Goal: Transaction & Acquisition: Purchase product/service

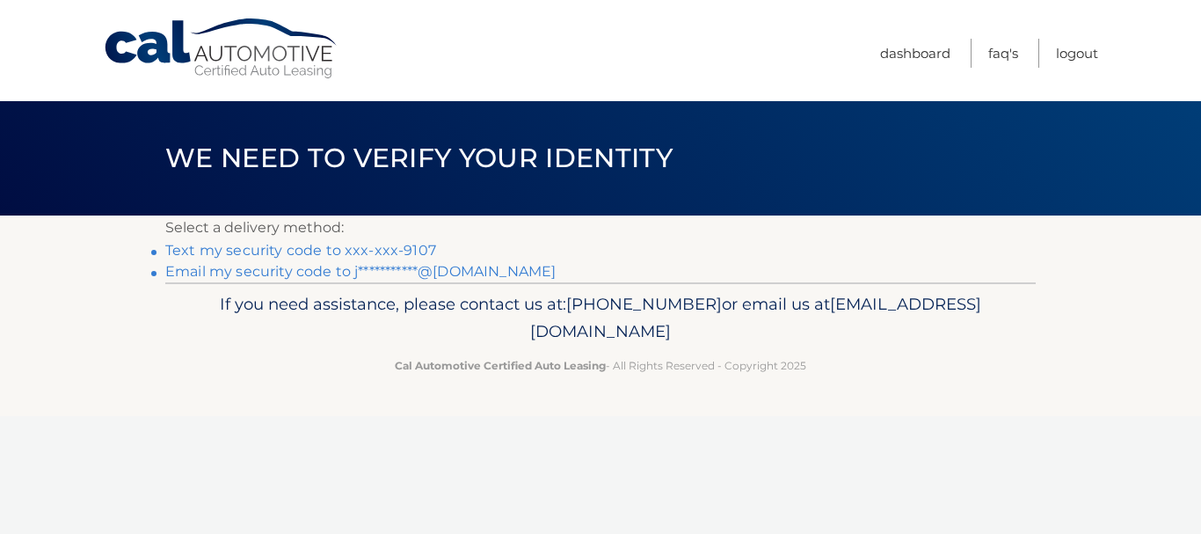
click at [361, 267] on link "**********" at bounding box center [360, 271] width 391 height 17
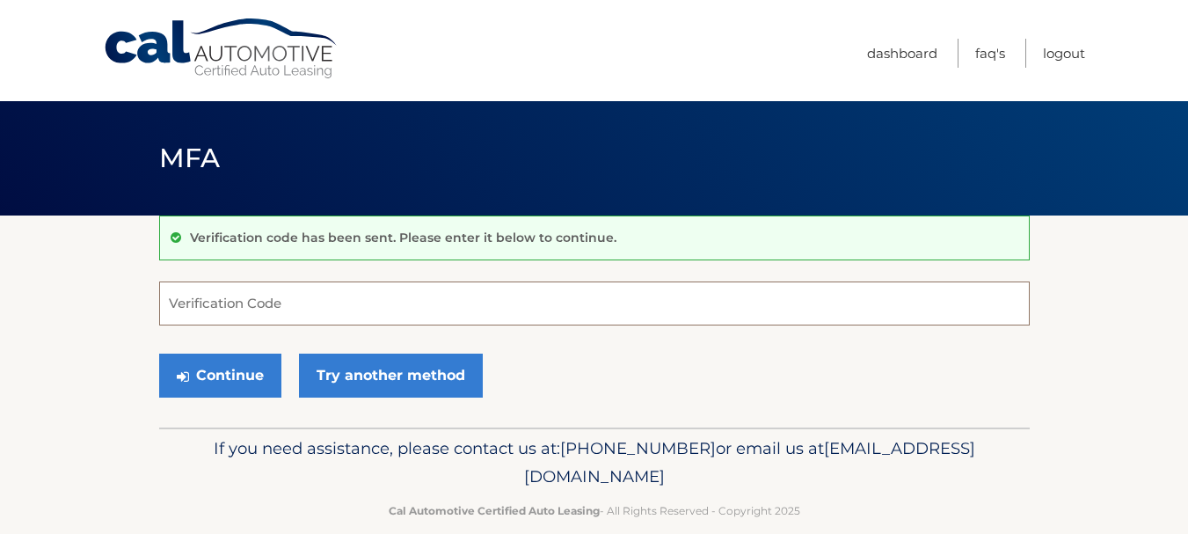
click at [504, 297] on input "Verification Code" at bounding box center [594, 303] width 871 height 44
paste input "009739"
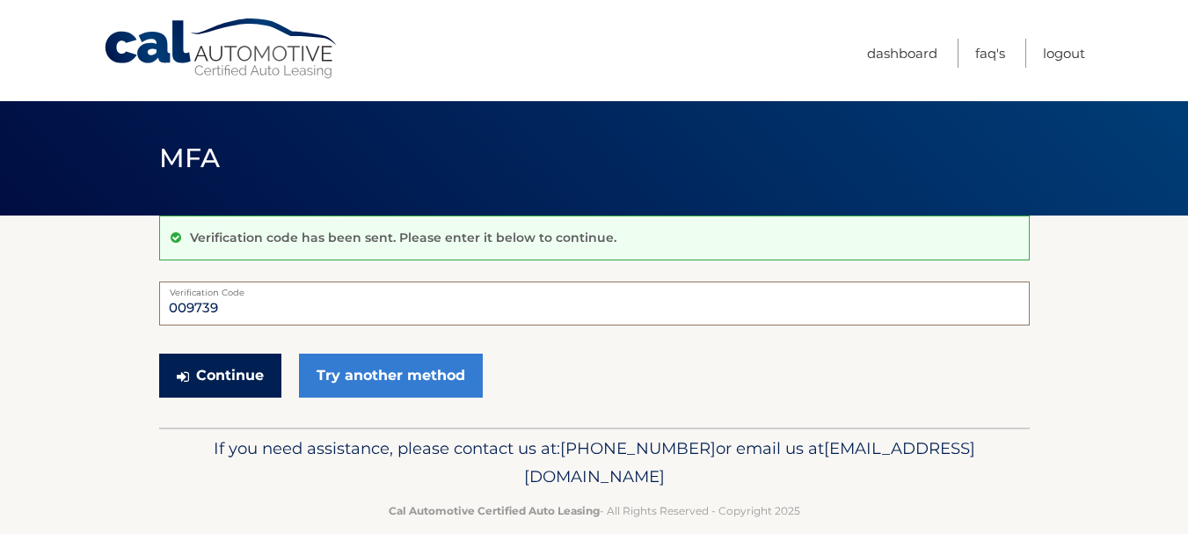
type input "009739"
click at [246, 370] on button "Continue" at bounding box center [220, 376] width 122 height 44
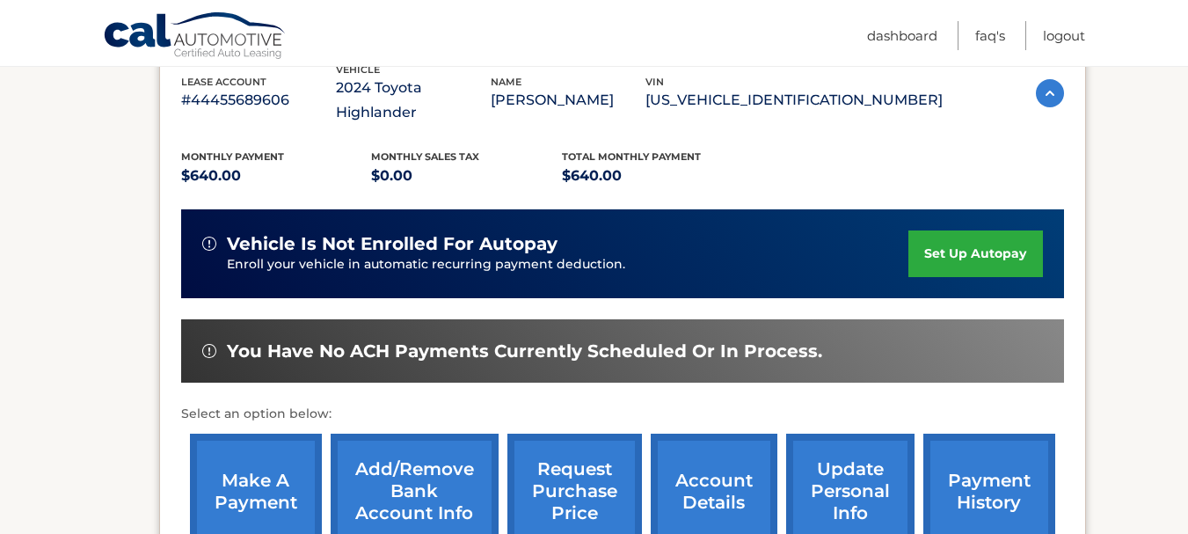
scroll to position [352, 0]
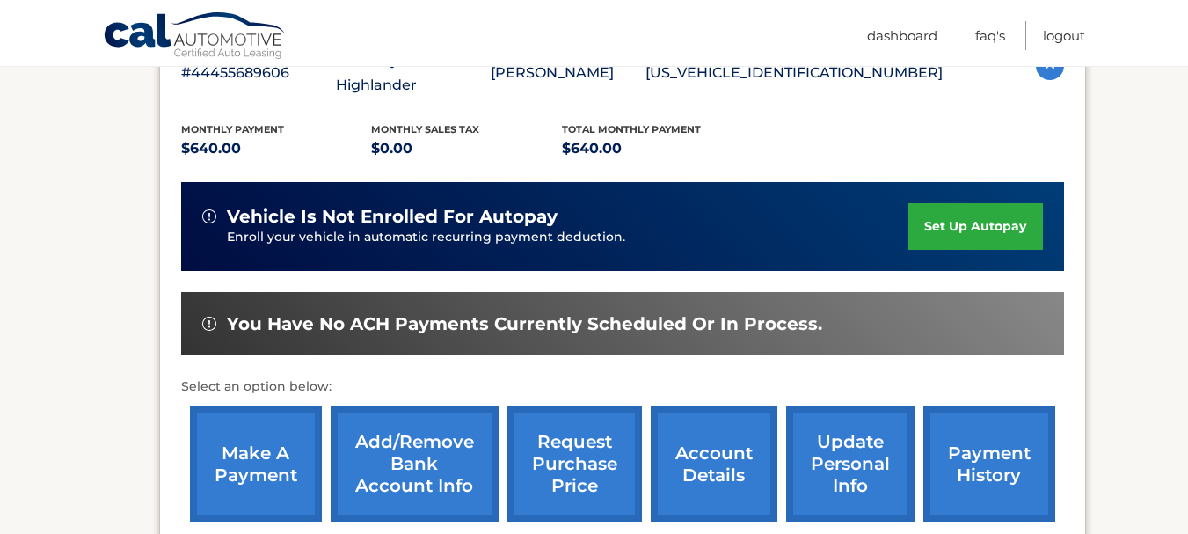
click at [265, 435] on link "make a payment" at bounding box center [256, 463] width 132 height 115
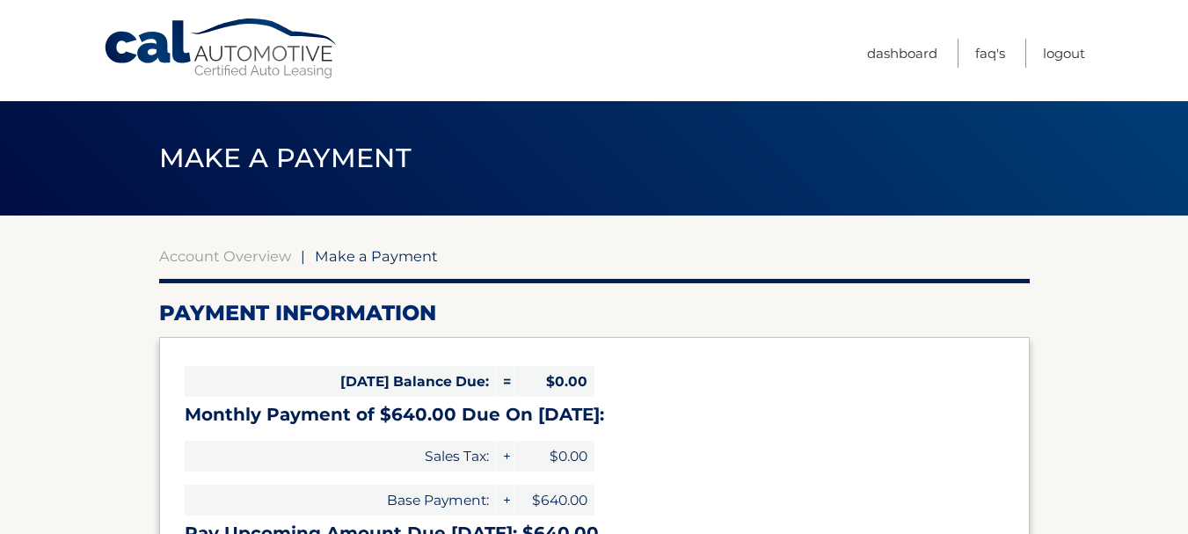
select select "ODhlNDJiMjItNzY1NS00OTYzLThhYzItNTQ0YzExNGUxODMy"
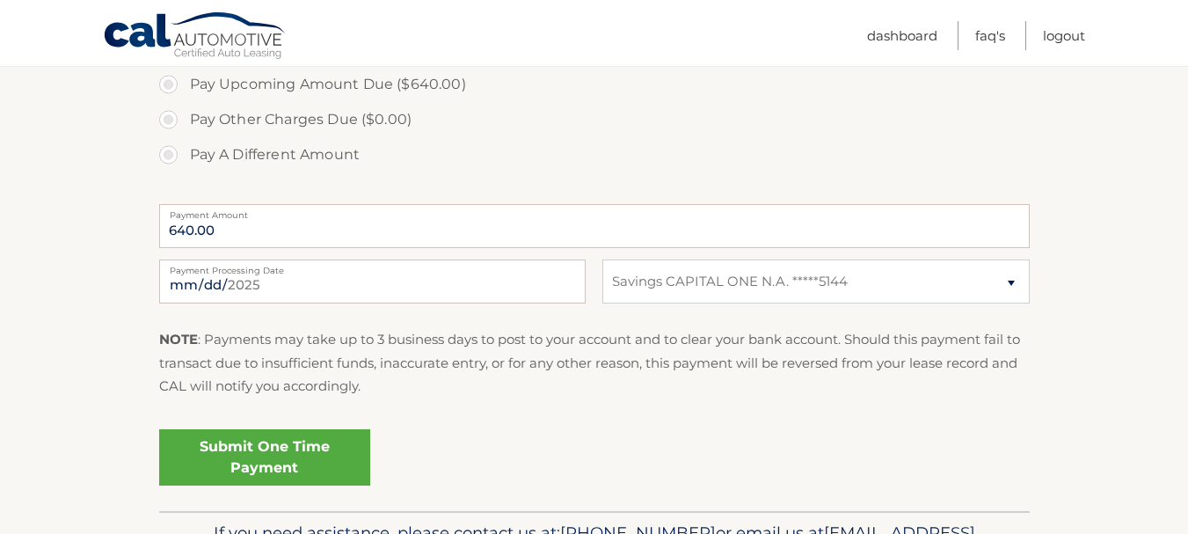
scroll to position [616, 0]
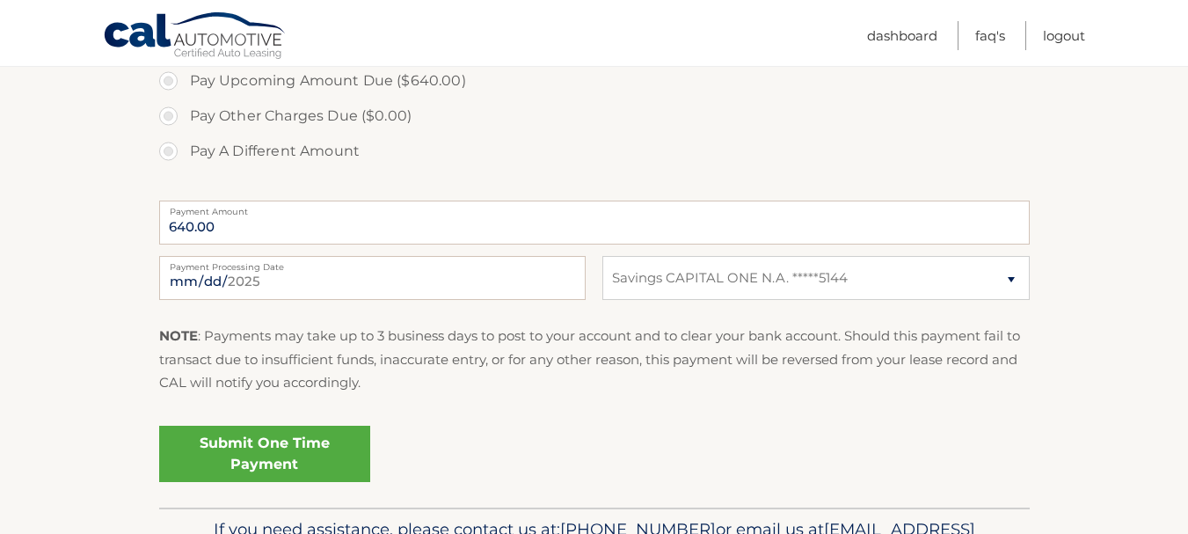
click at [330, 267] on label "Payment Processing Date" at bounding box center [372, 263] width 427 height 14
click at [330, 267] on input "2025-08-18" at bounding box center [372, 278] width 427 height 44
click at [521, 270] on input "2025-08-18" at bounding box center [372, 278] width 427 height 44
type input "2025-09-09"
click at [314, 445] on link "Submit One Time Payment" at bounding box center [264, 454] width 211 height 56
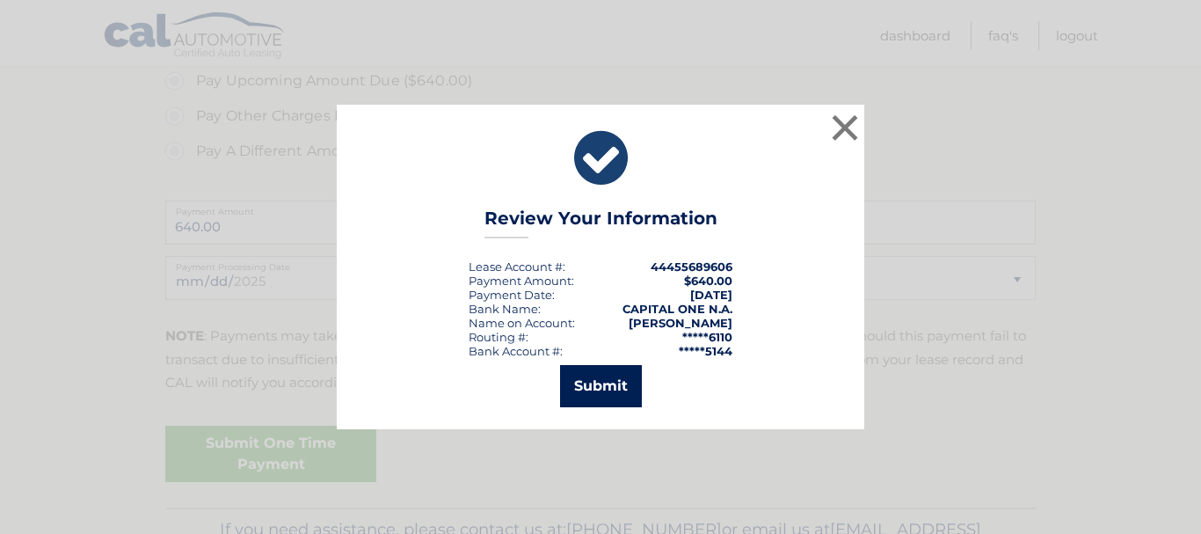
click at [617, 386] on button "Submit" at bounding box center [601, 386] width 82 height 42
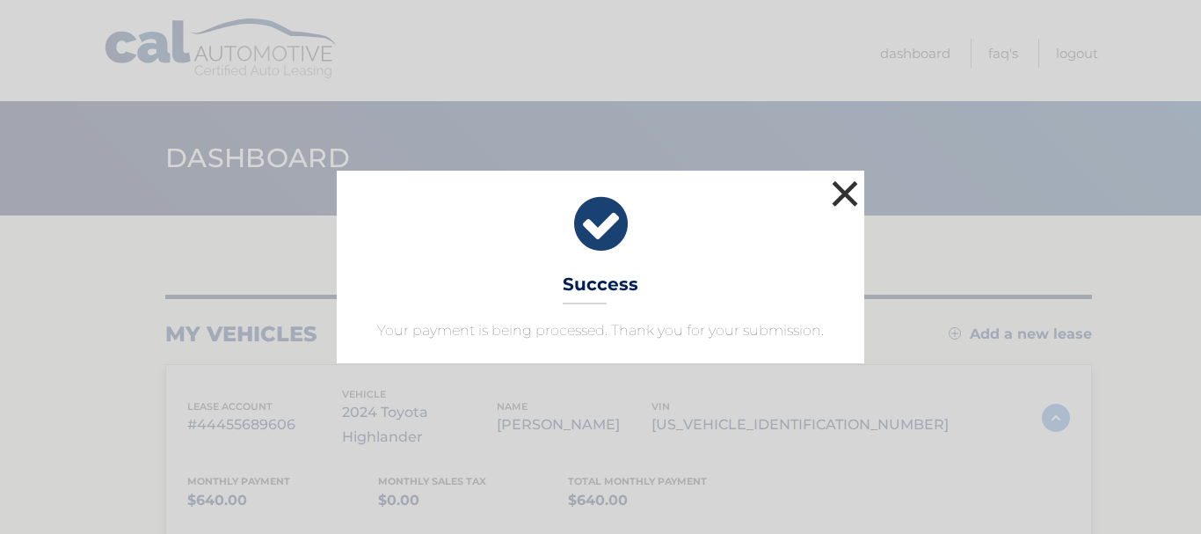
click at [855, 192] on button "×" at bounding box center [845, 193] width 35 height 35
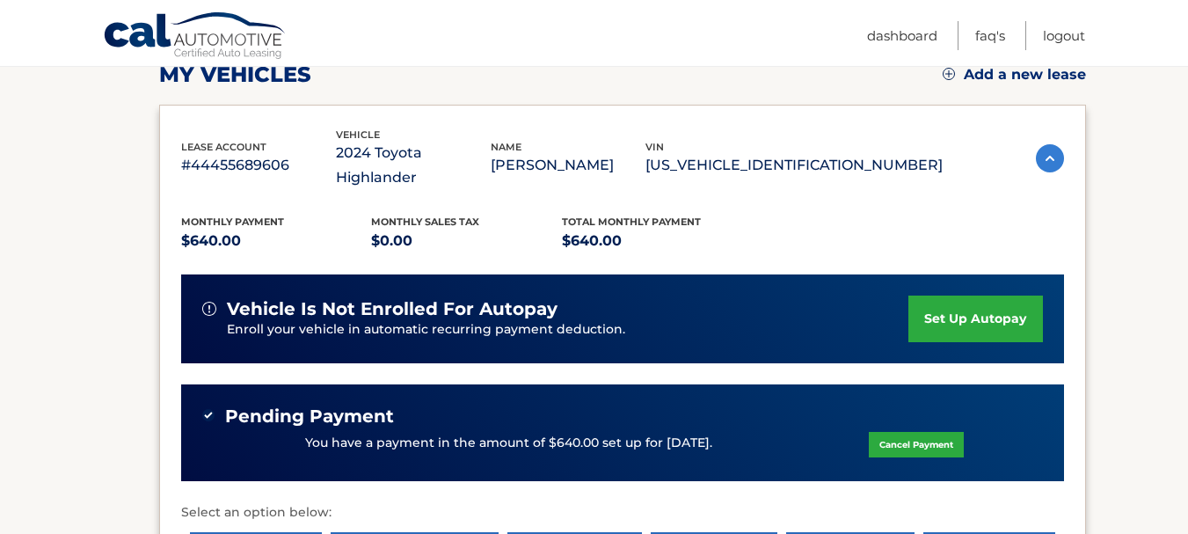
scroll to position [264, 0]
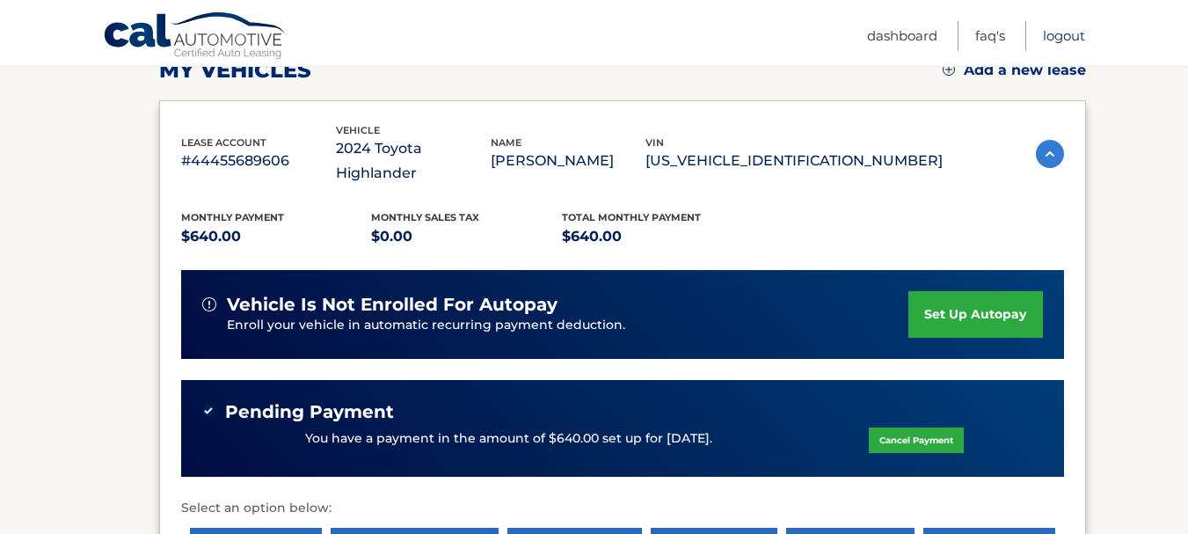
click at [1069, 34] on link "Logout" at bounding box center [1064, 35] width 42 height 29
